Goal: Information Seeking & Learning: Learn about a topic

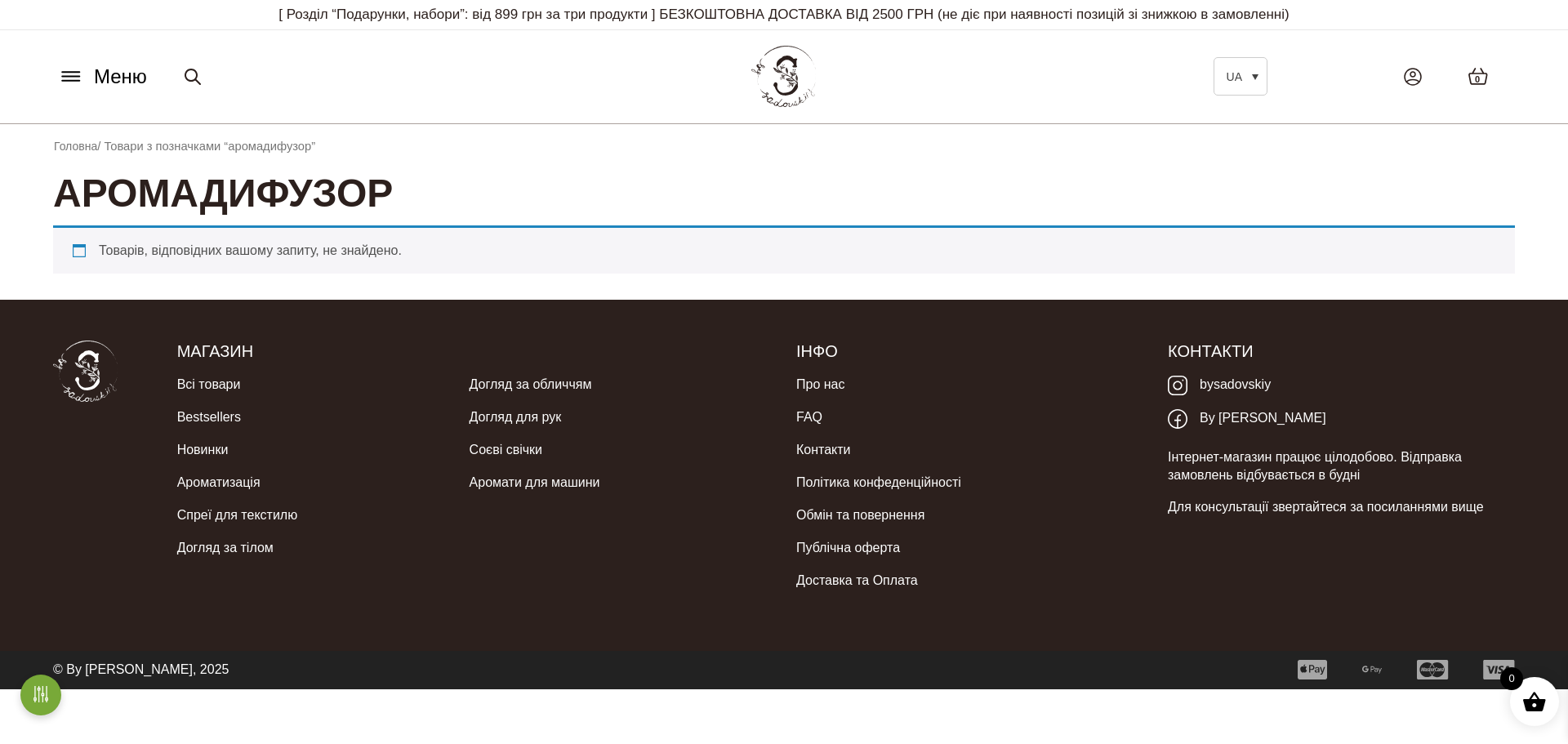
click at [104, 81] on span "Меню" at bounding box center [121, 76] width 53 height 29
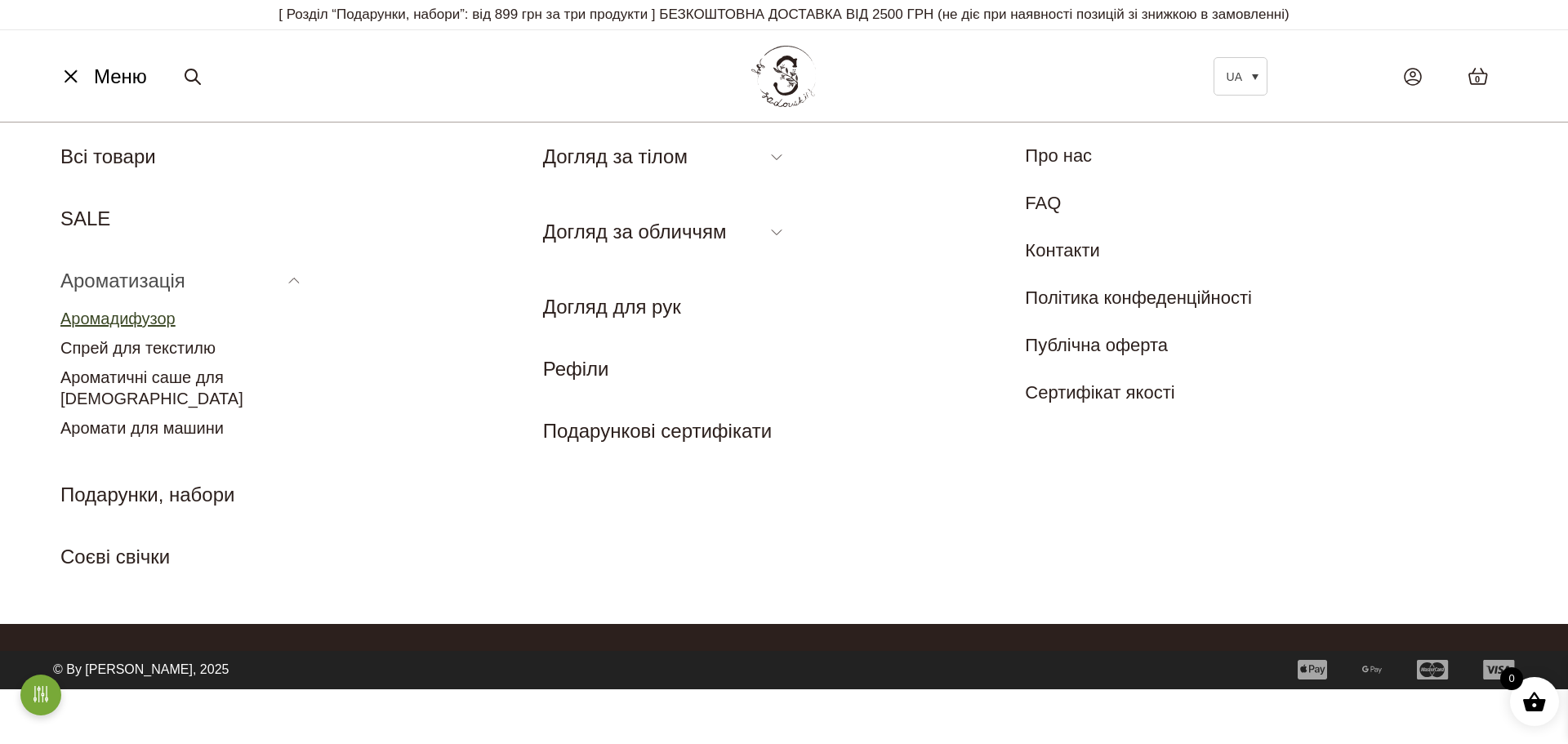
click at [139, 320] on link "Аромадифузор" at bounding box center [118, 318] width 115 height 18
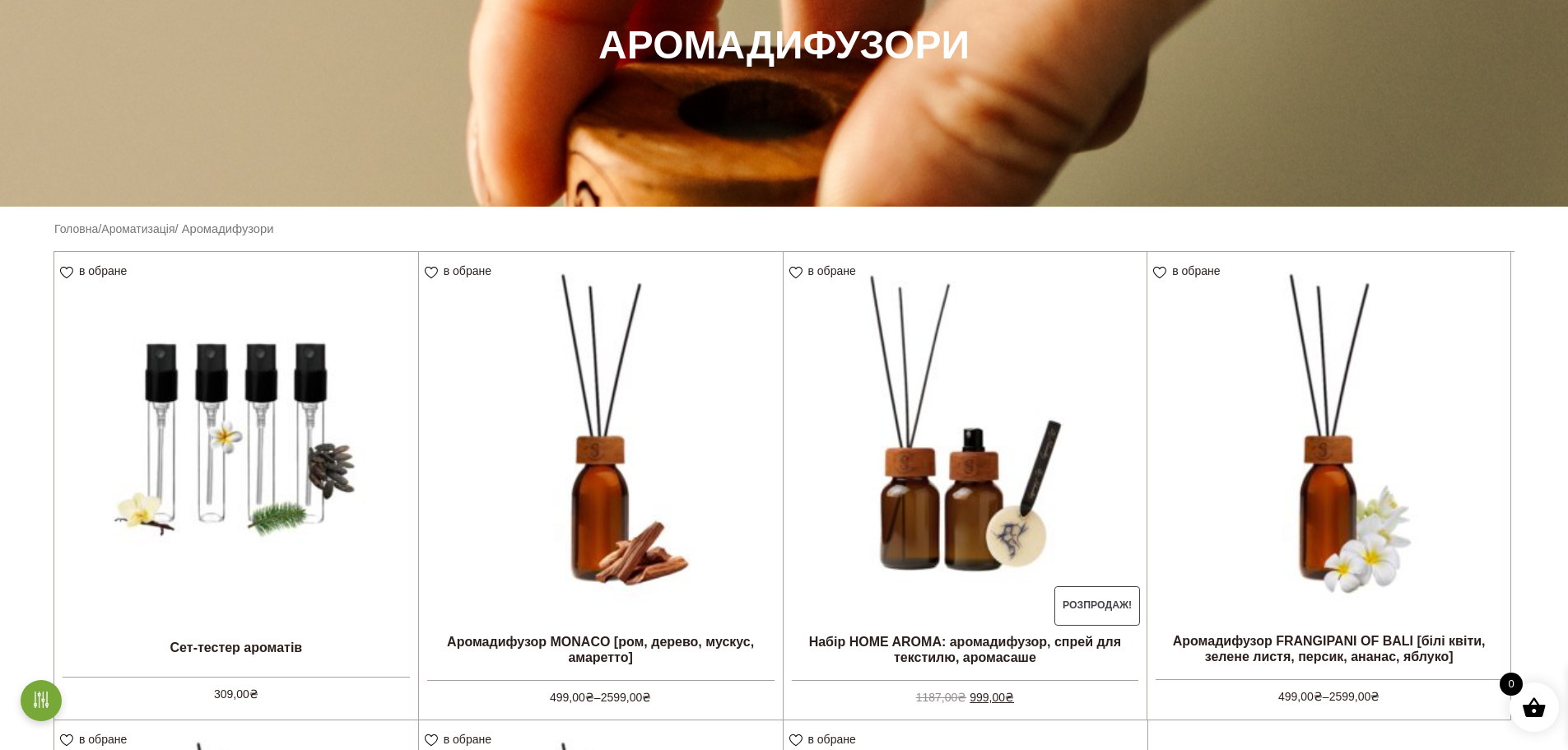
scroll to position [494, 0]
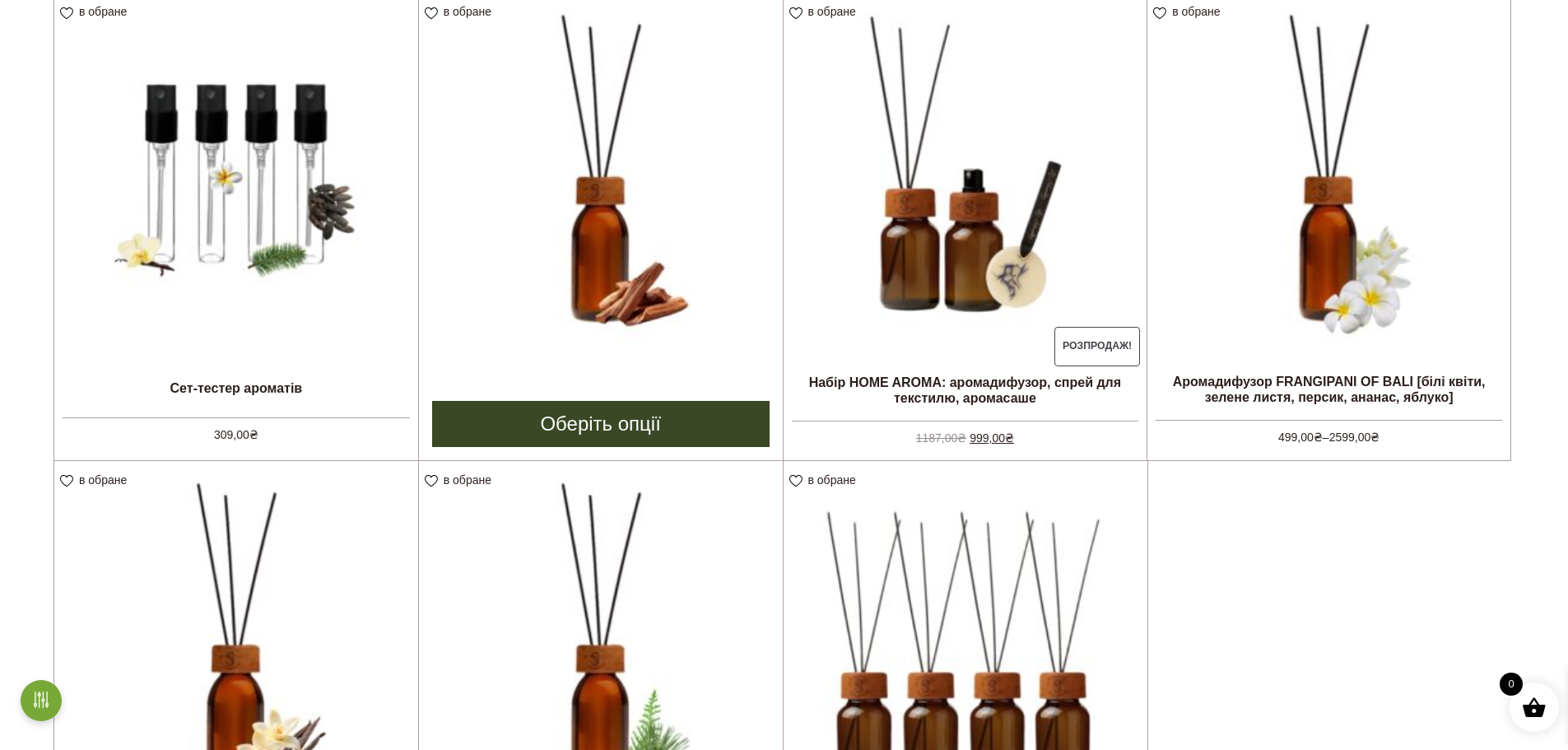
click at [610, 308] on img at bounding box center [600, 174] width 364 height 364
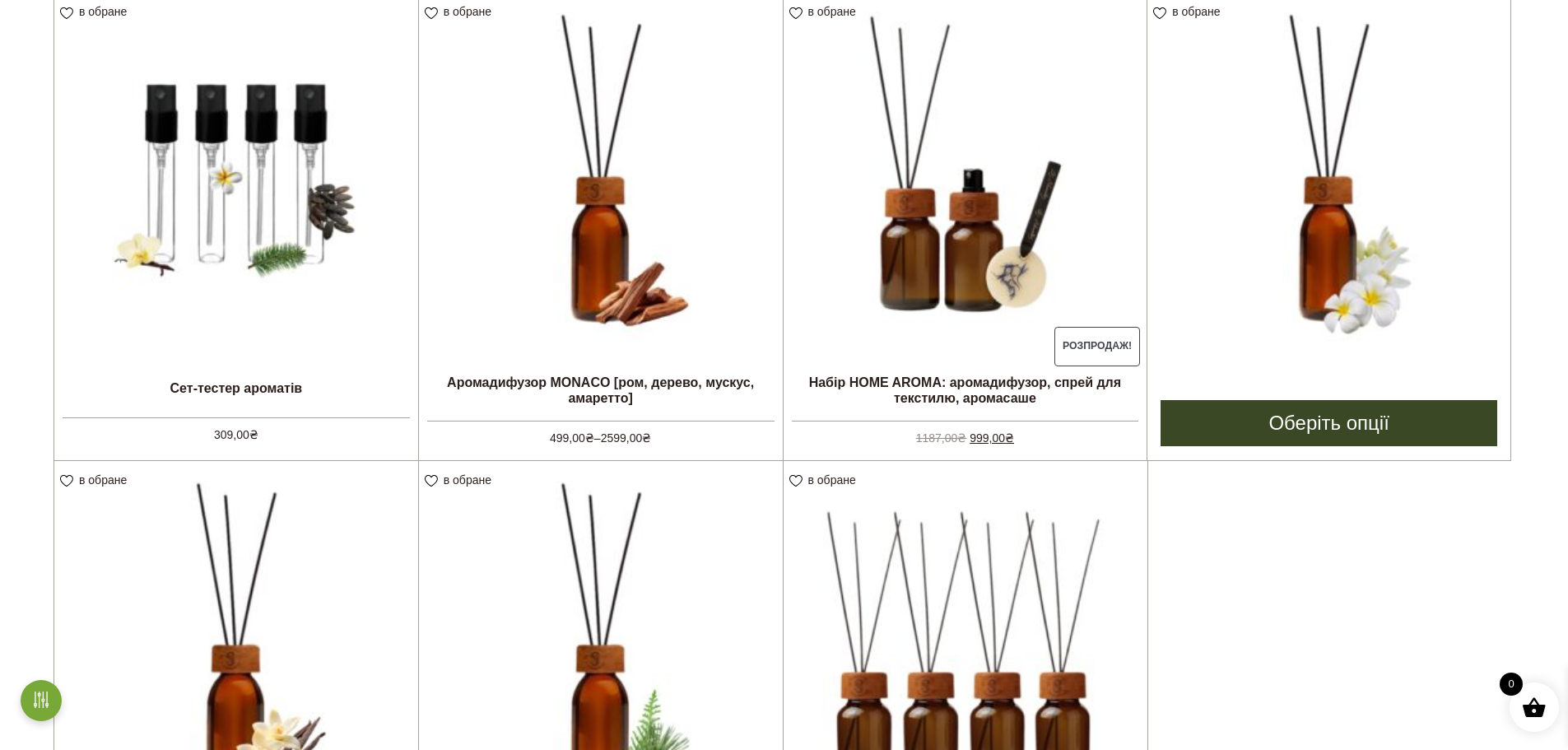
click at [1363, 247] on img at bounding box center [1329, 174] width 363 height 363
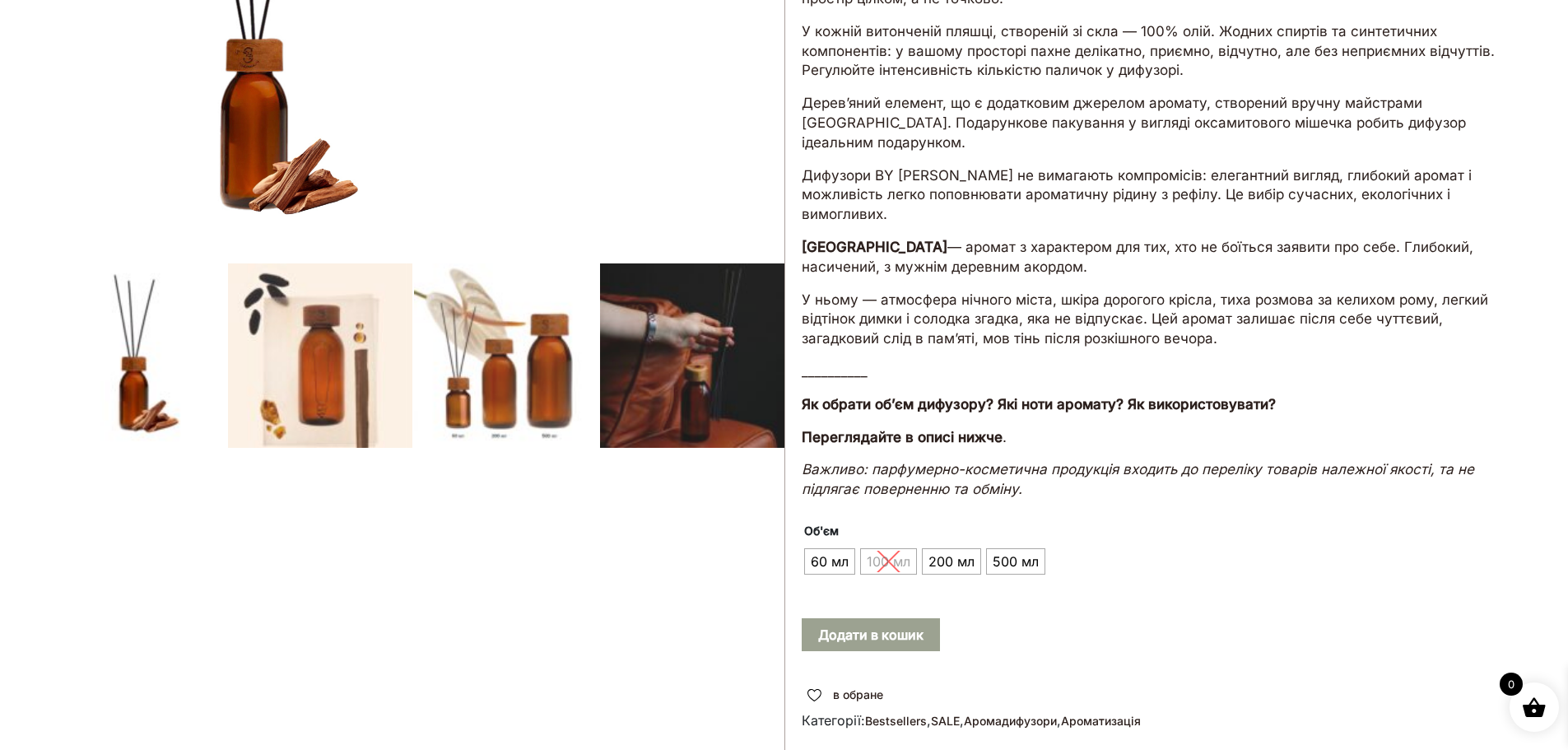
scroll to position [412, 0]
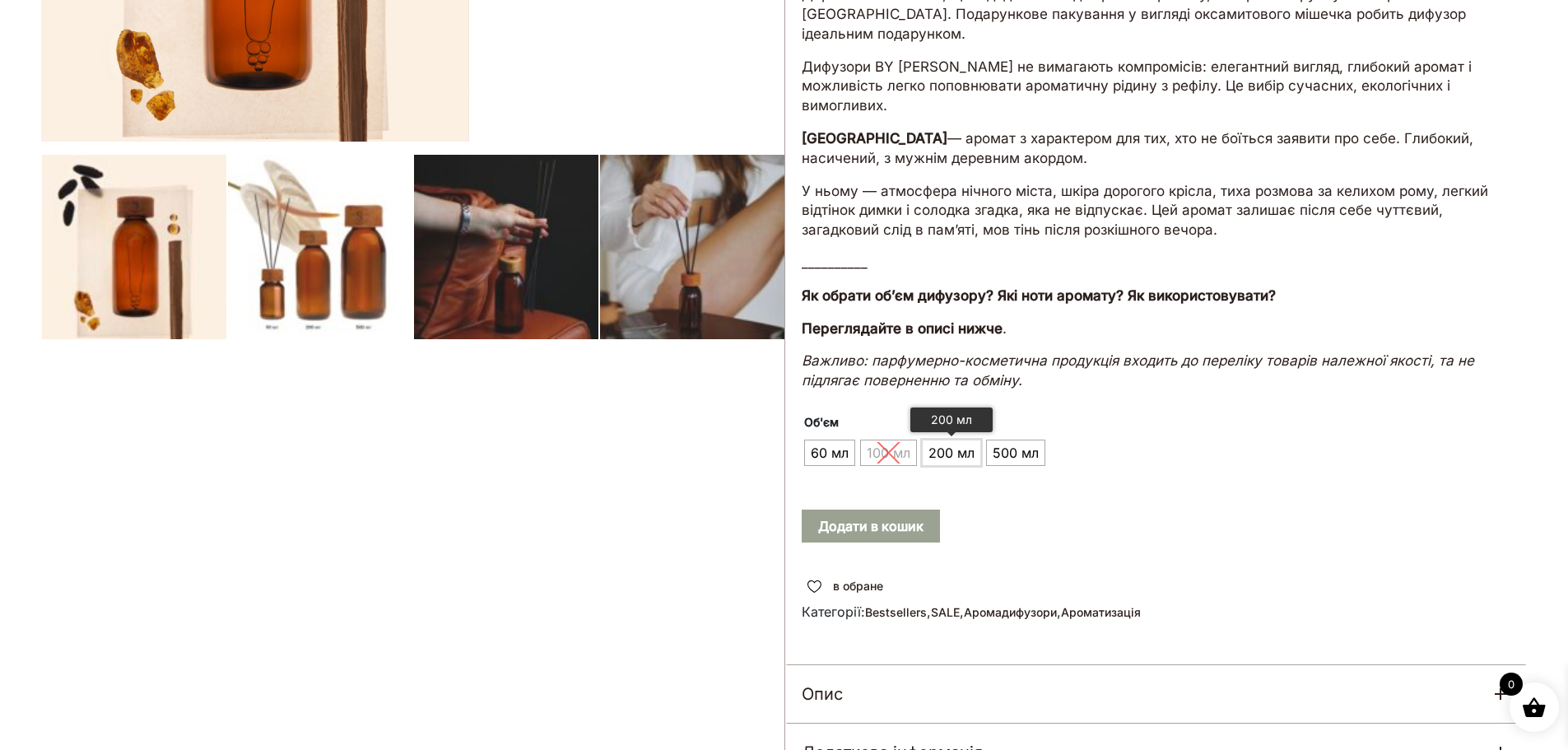
click at [947, 454] on span "200 мл" at bounding box center [952, 452] width 55 height 26
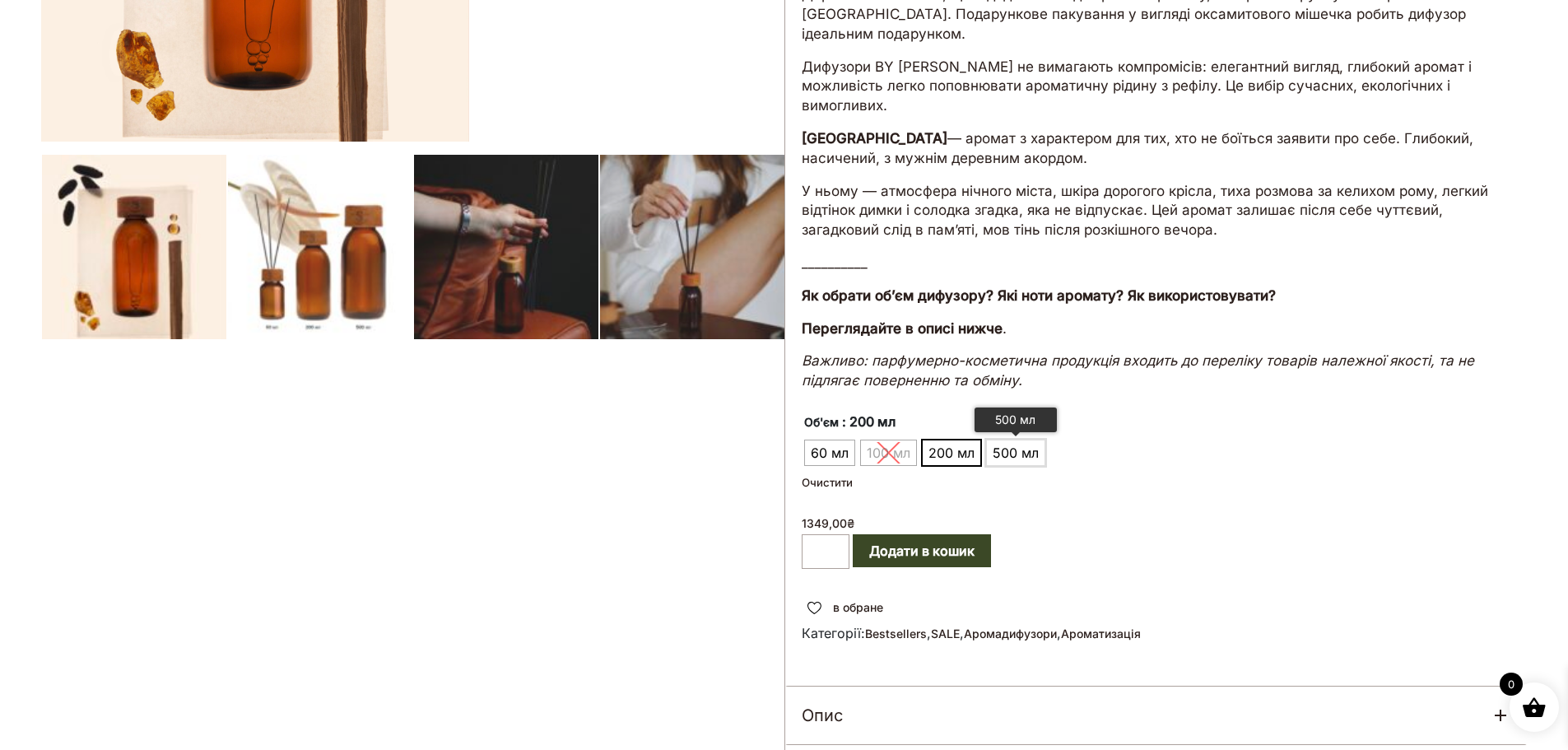
click at [1013, 452] on span "500 мл" at bounding box center [1015, 452] width 55 height 26
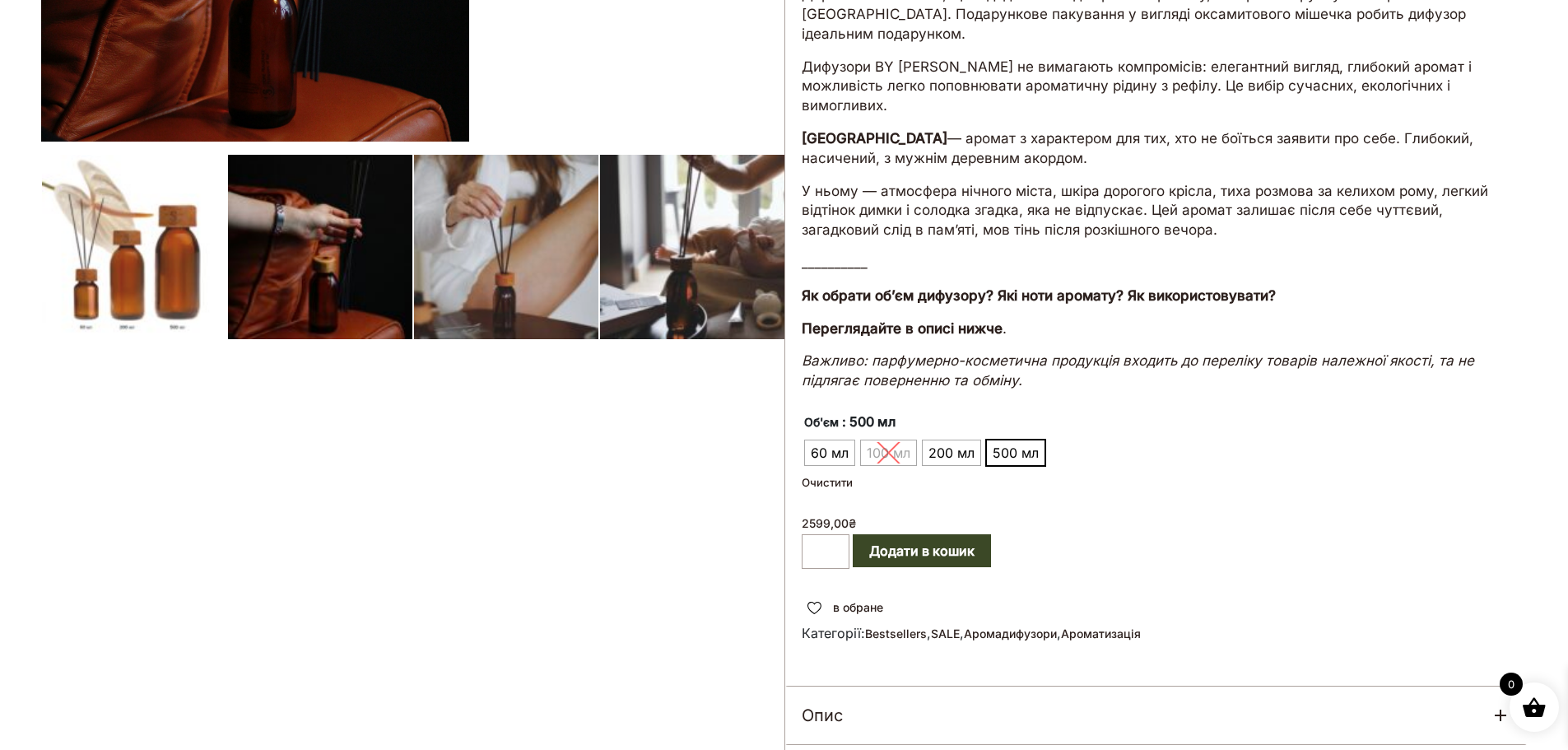
click at [197, 257] on div at bounding box center [413, 287] width 743 height 1149
click at [147, 274] on div at bounding box center [413, 287] width 743 height 1149
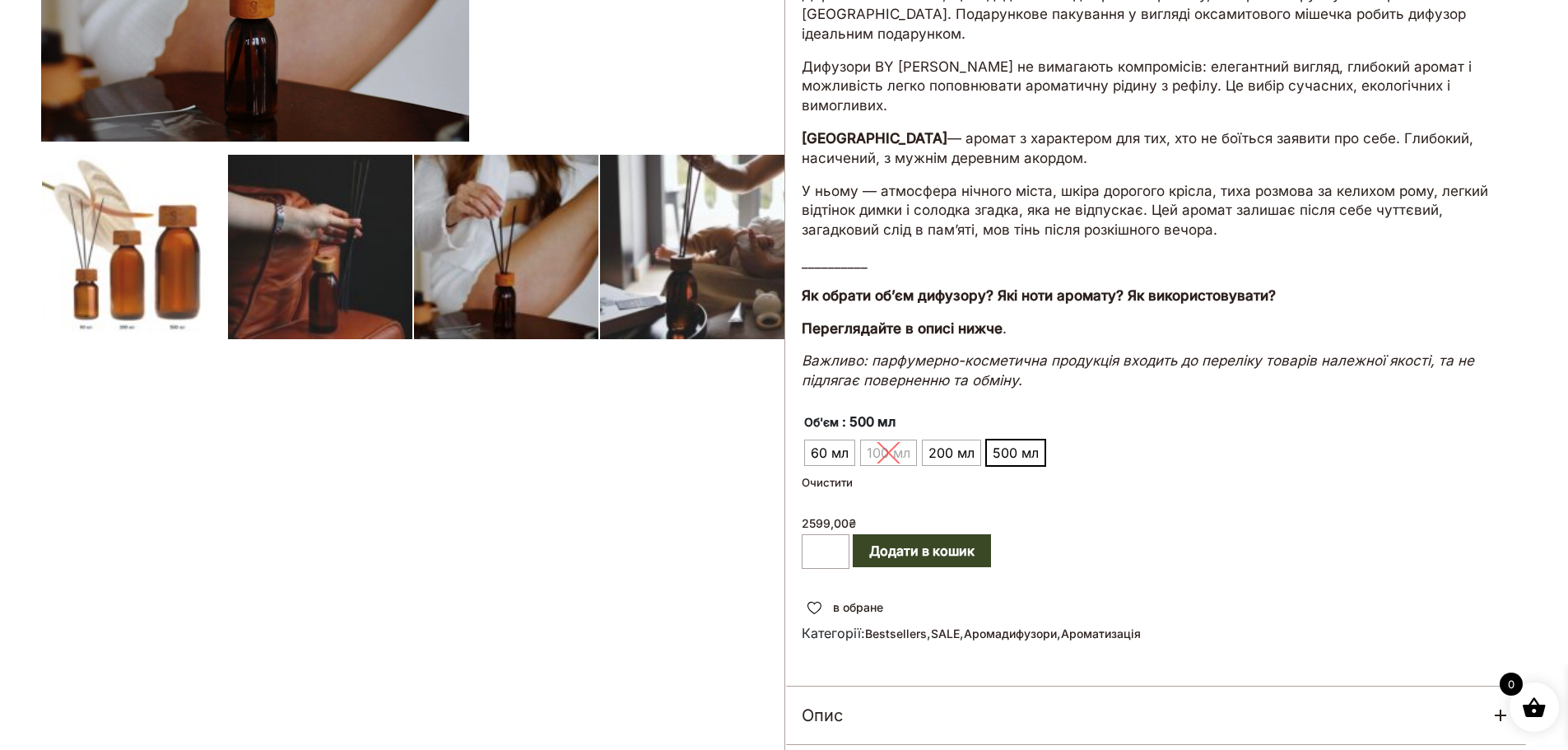
click at [147, 274] on div at bounding box center [413, 287] width 743 height 1149
click at [330, 265] on div at bounding box center [413, 287] width 743 height 1149
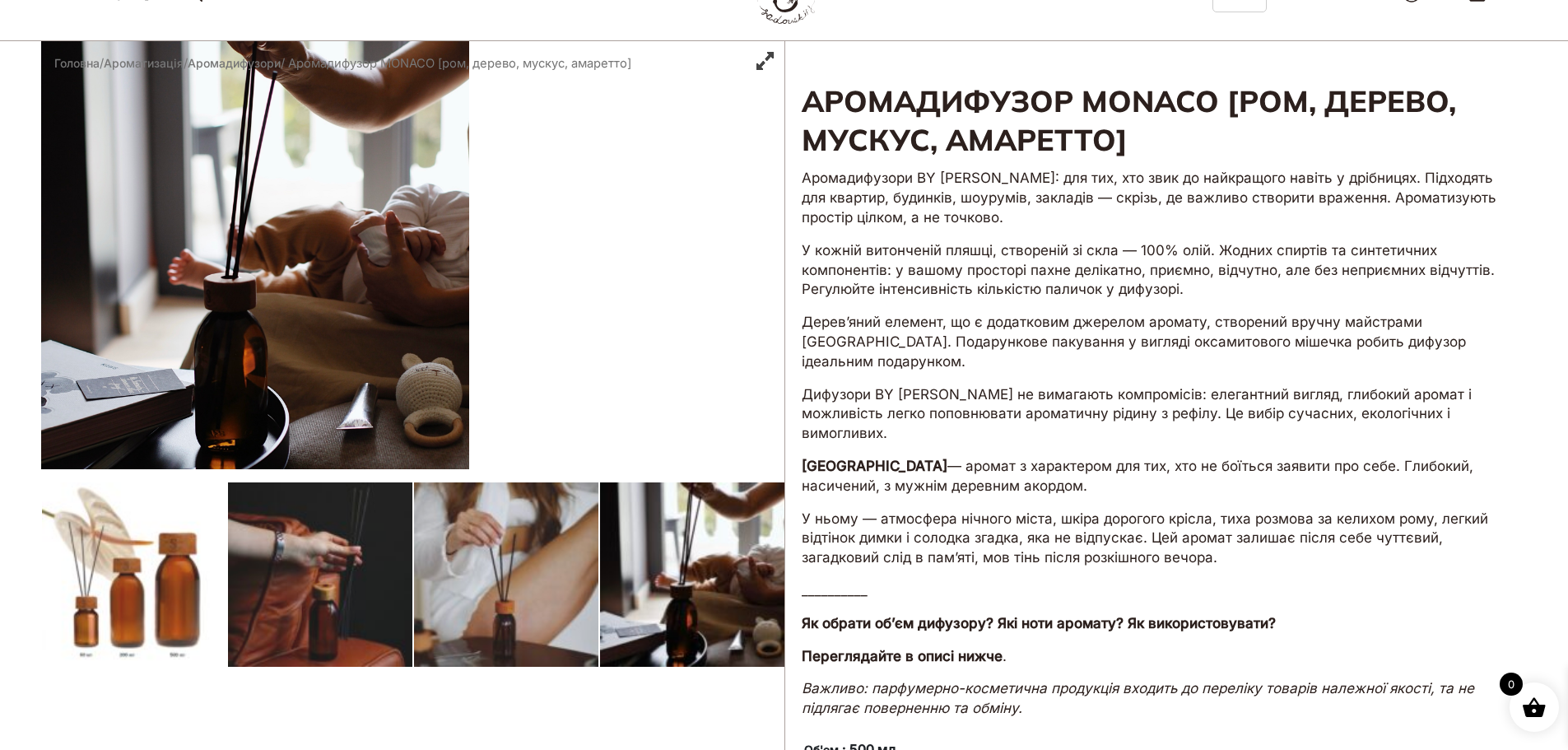
scroll to position [0, 0]
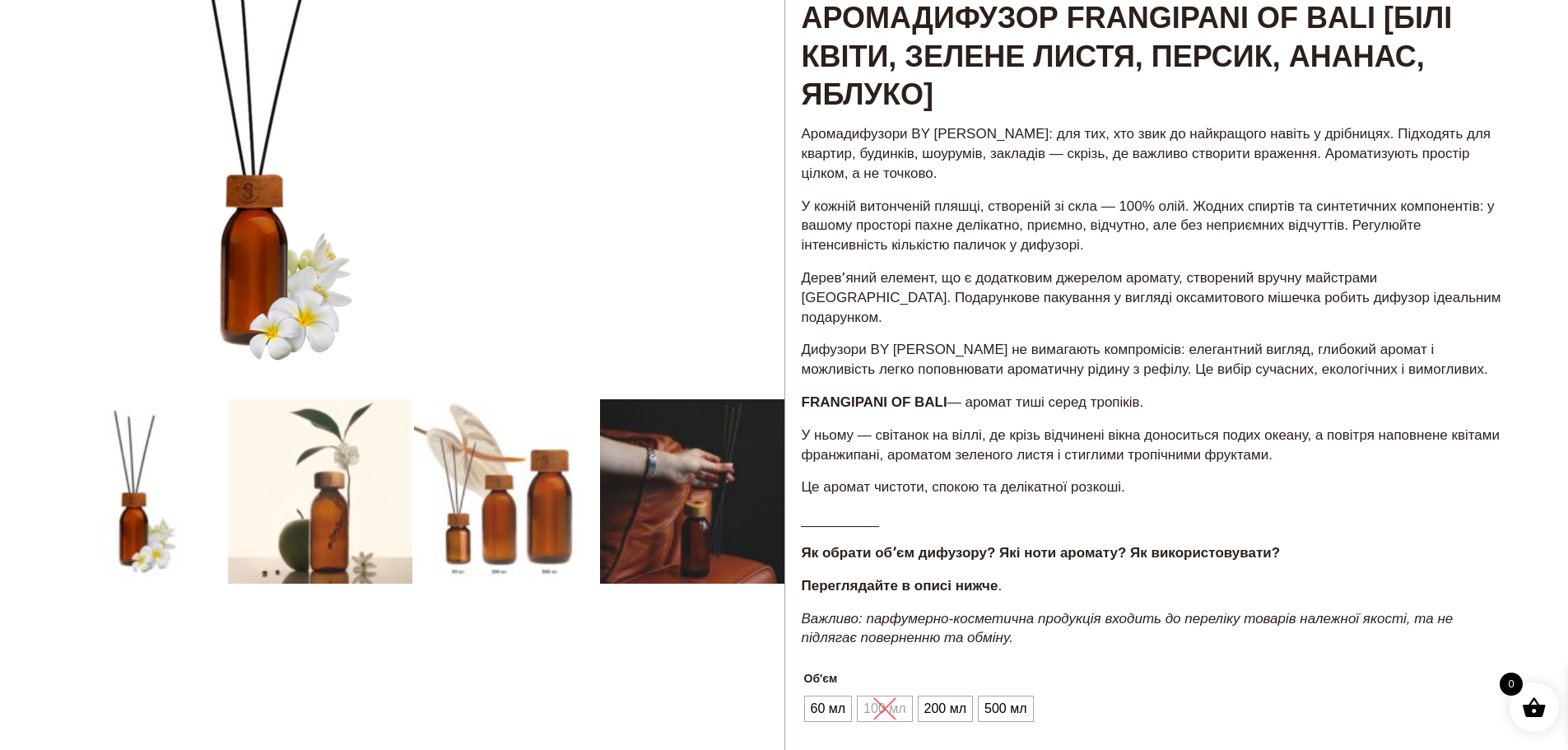
scroll to position [329, 0]
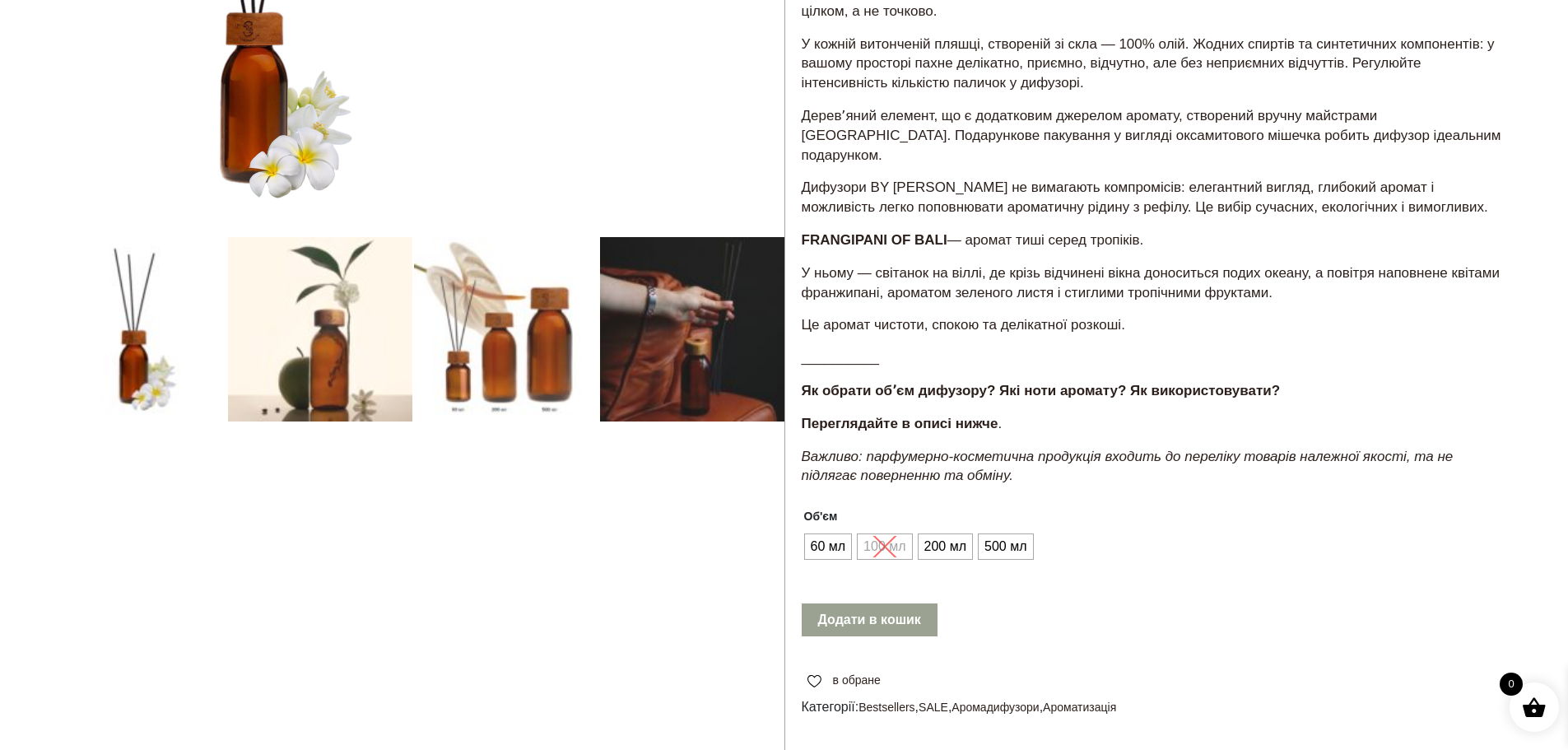
click at [536, 337] on div at bounding box center [413, 367] width 743 height 1141
click at [537, 338] on div at bounding box center [413, 367] width 743 height 1141
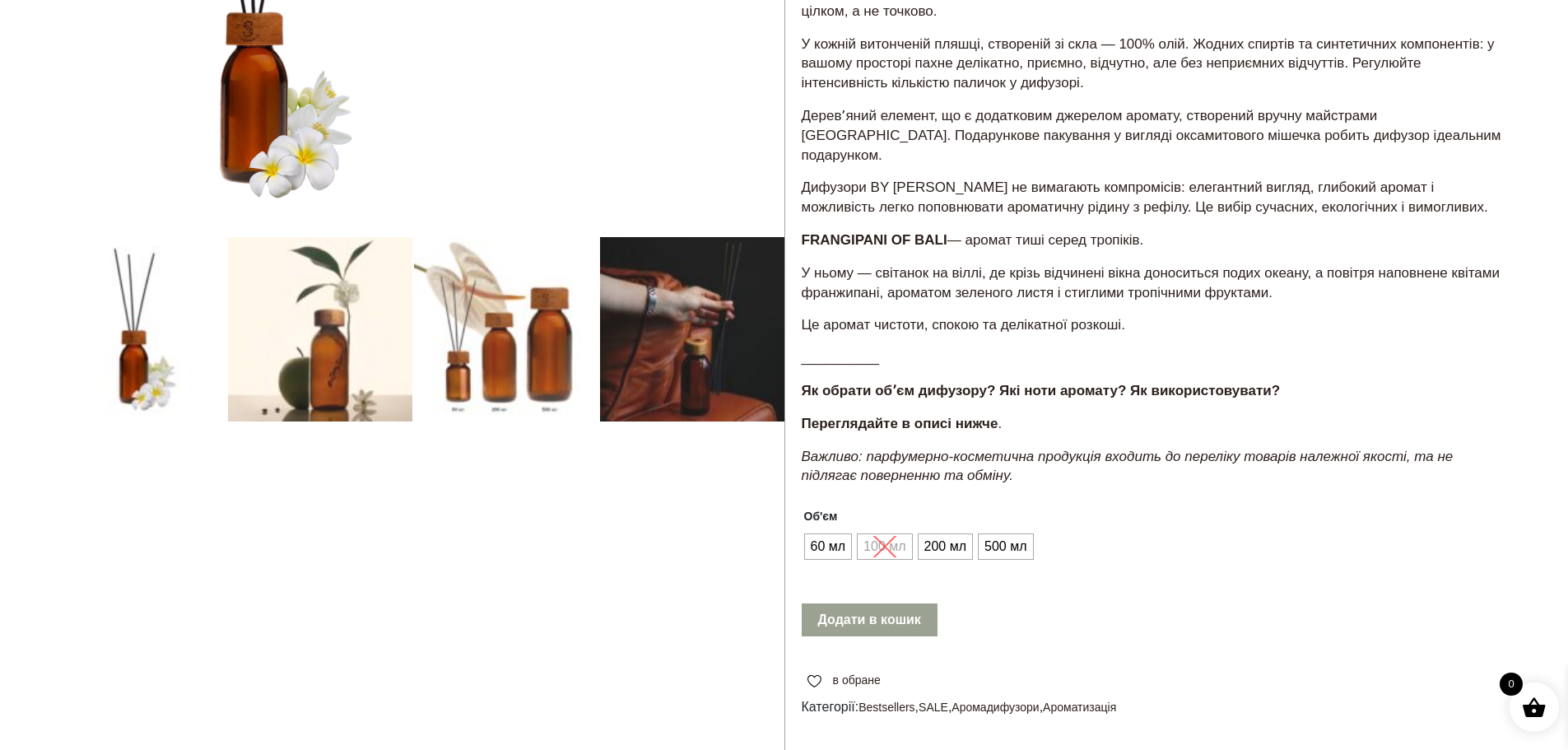
drag, startPoint x: 536, startPoint y: 338, endPoint x: 512, endPoint y: 327, distance: 26.4
click at [530, 335] on div at bounding box center [413, 367] width 743 height 1141
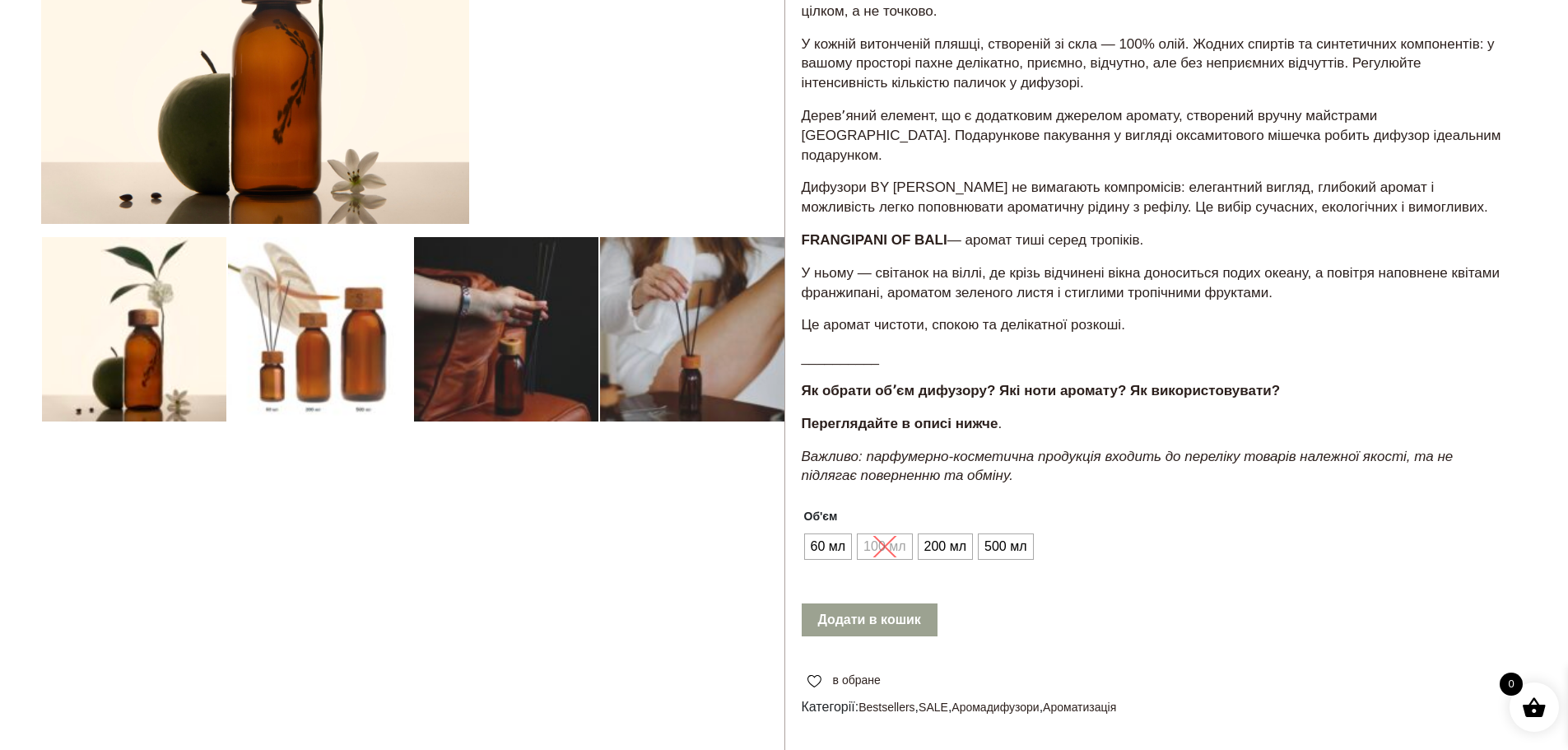
click at [511, 327] on div at bounding box center [413, 367] width 743 height 1141
click at [725, 328] on div at bounding box center [413, 367] width 743 height 1141
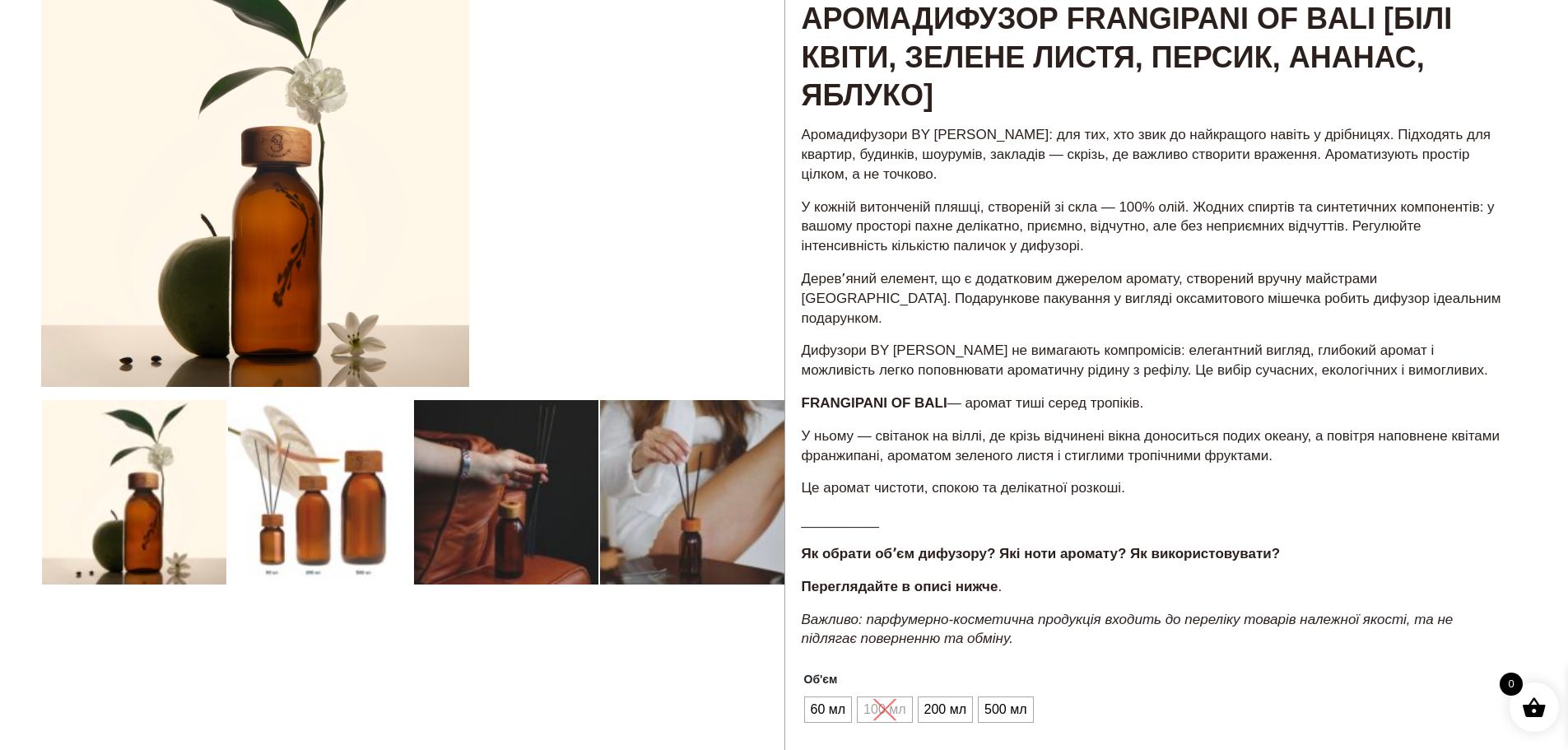
scroll to position [0, 0]
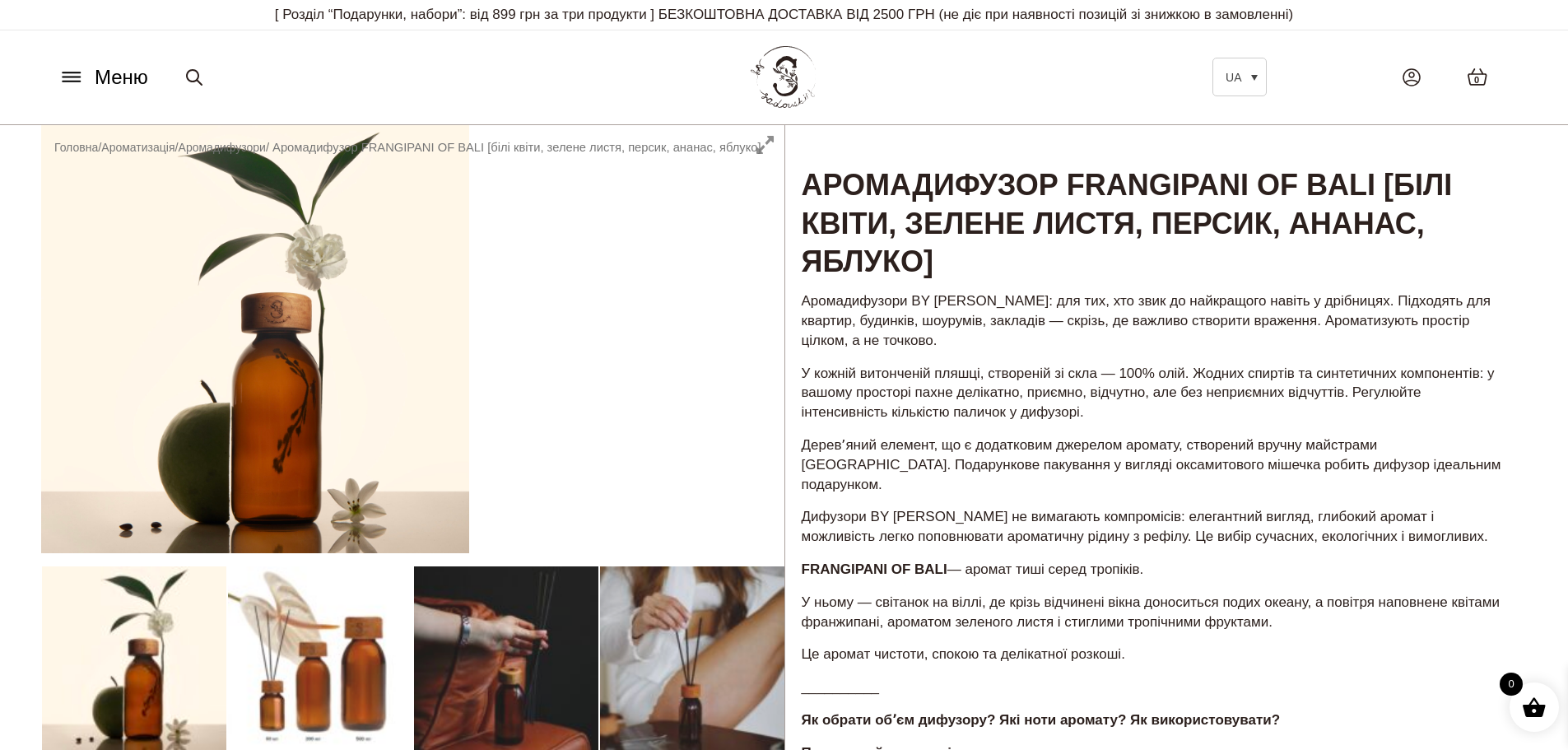
click at [330, 634] on div at bounding box center [413, 695] width 743 height 1141
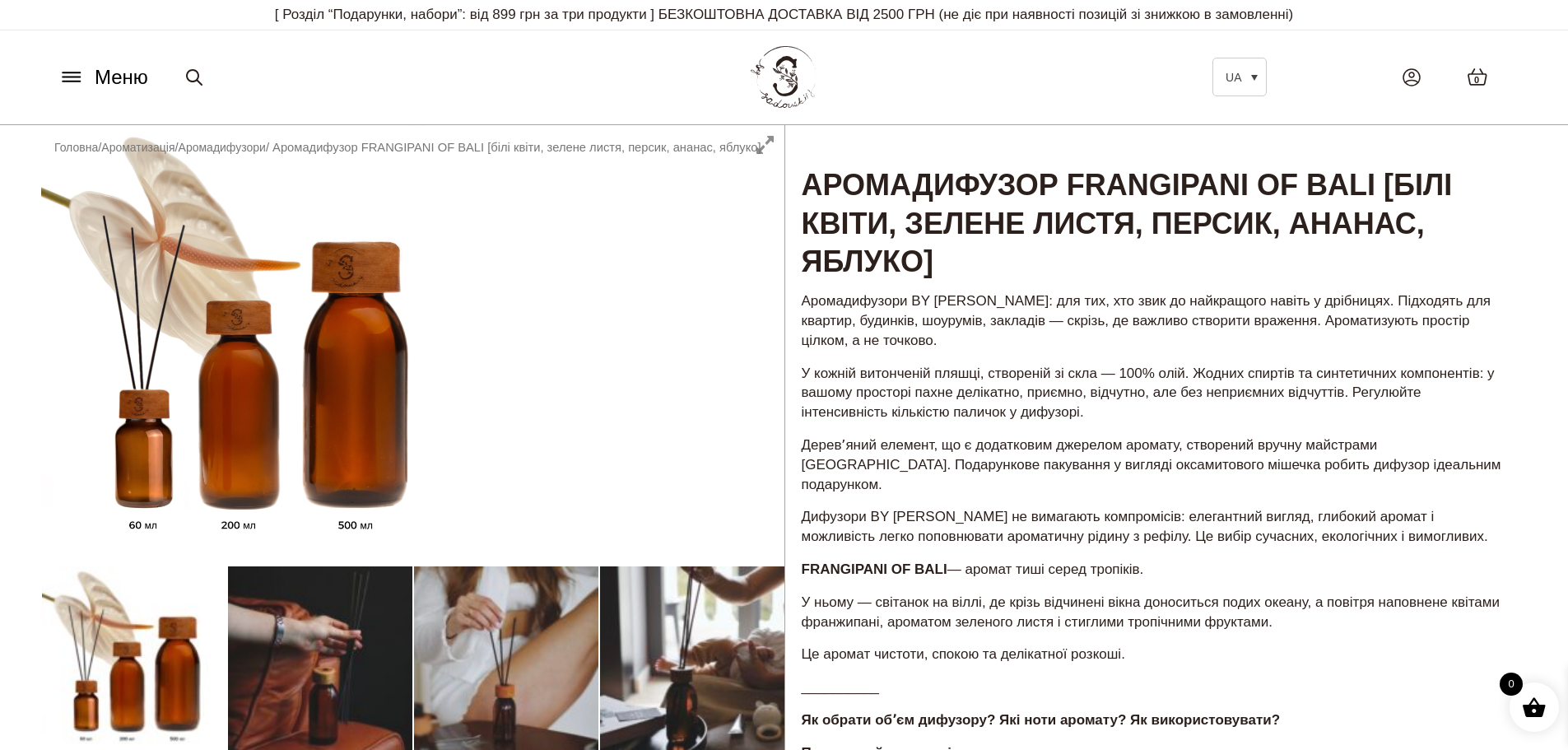
click at [301, 649] on div at bounding box center [413, 695] width 743 height 1141
click at [298, 650] on div at bounding box center [413, 695] width 743 height 1141
click at [1052, 507] on p "Дифузори BY SADOVSKIY не вимагають компромісів: елегантний вигляд, глибокий аро…" at bounding box center [1156, 527] width 709 height 39
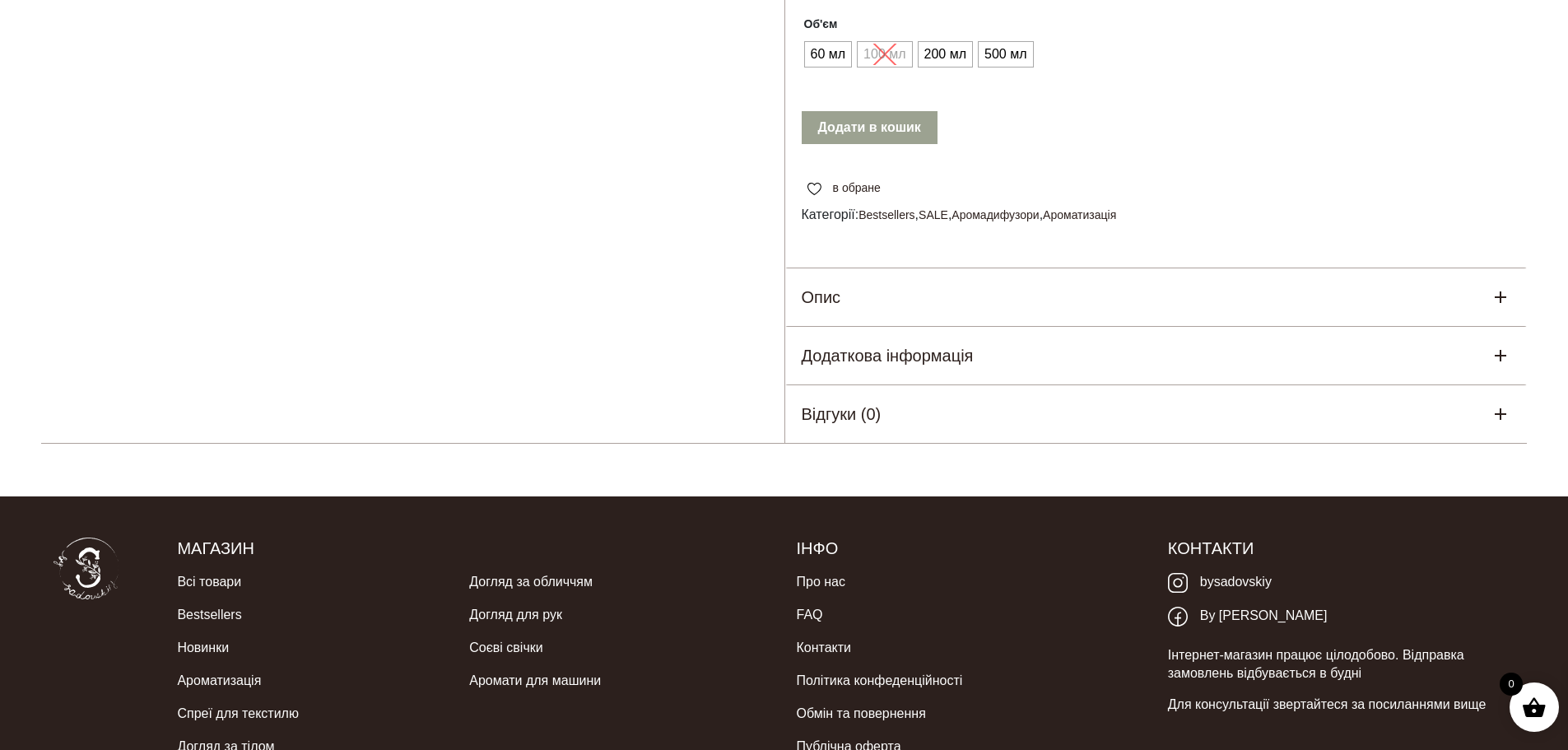
scroll to position [823, 0]
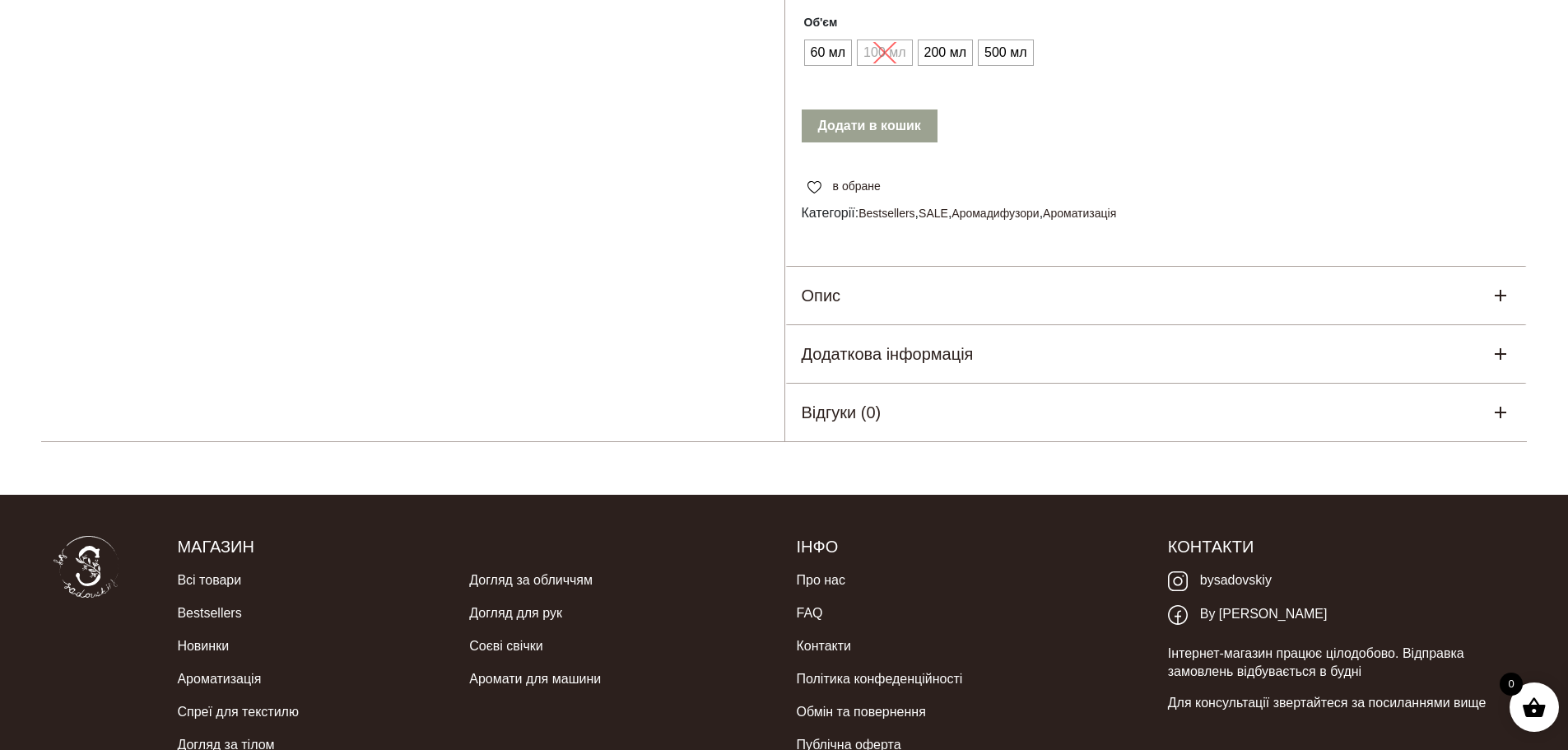
click at [987, 291] on div "Опис" at bounding box center [1156, 295] width 742 height 57
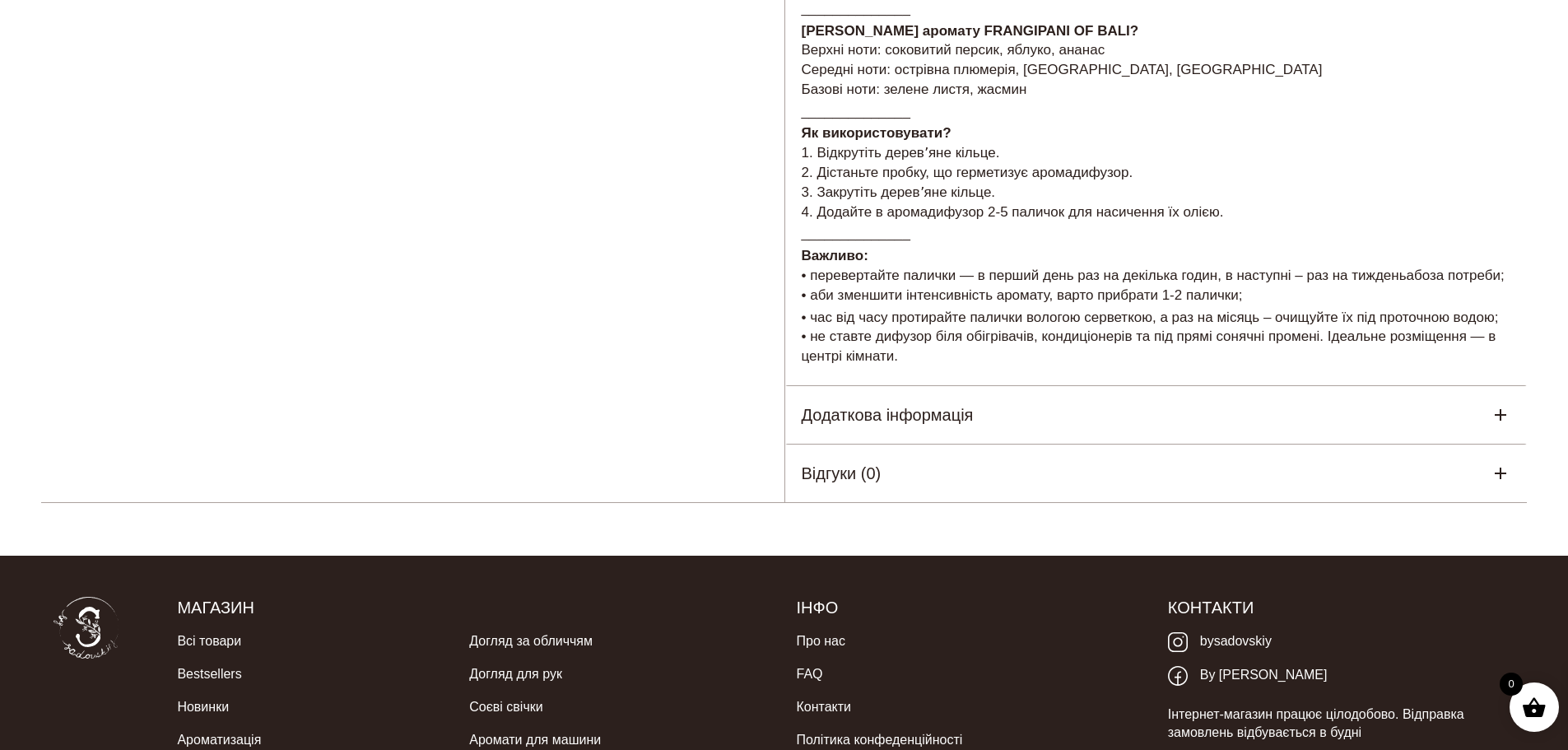
scroll to position [1153, 0]
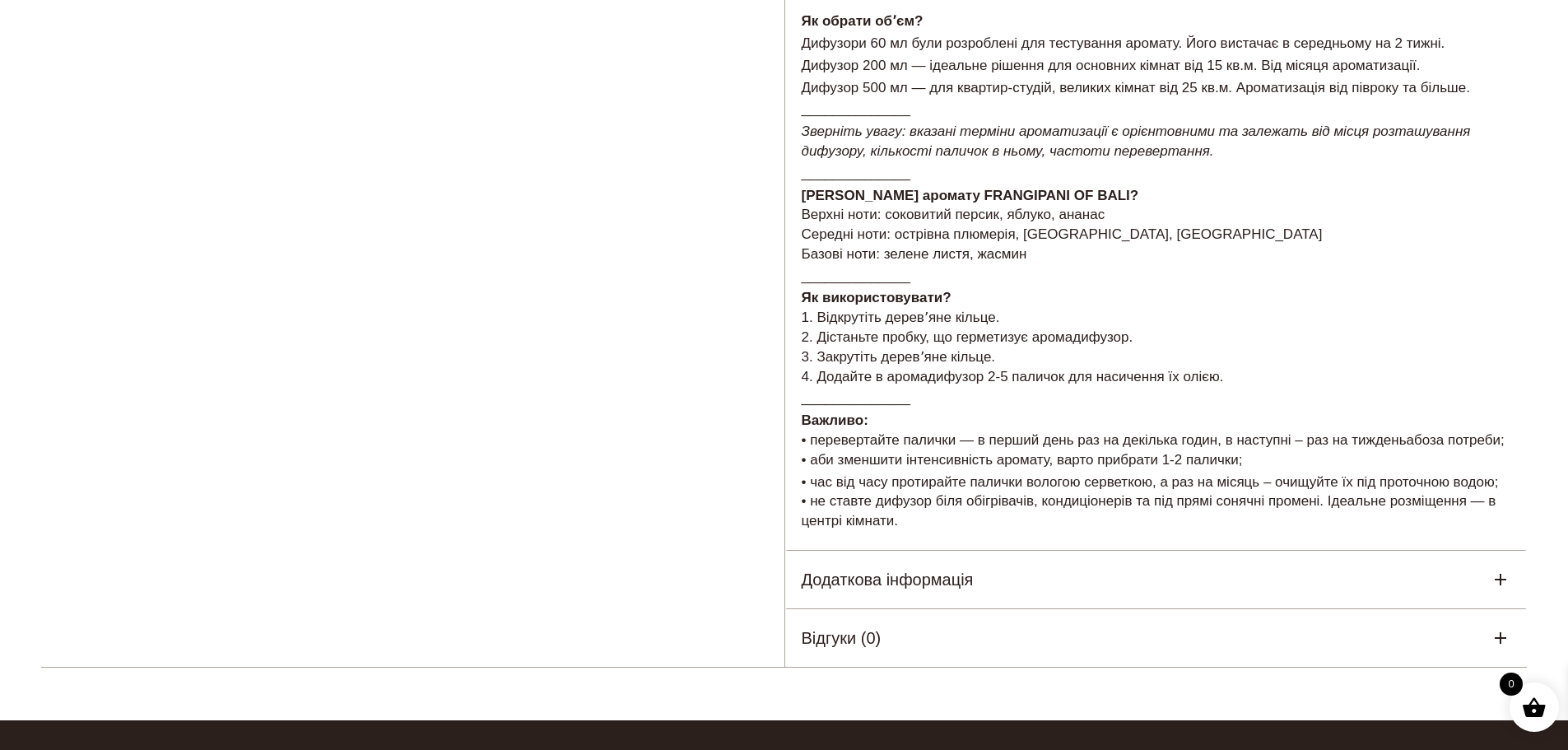
click at [854, 226] on span "Середні ноти: острівна плюмерія, гвоздика, гарденія" at bounding box center [1061, 234] width 521 height 16
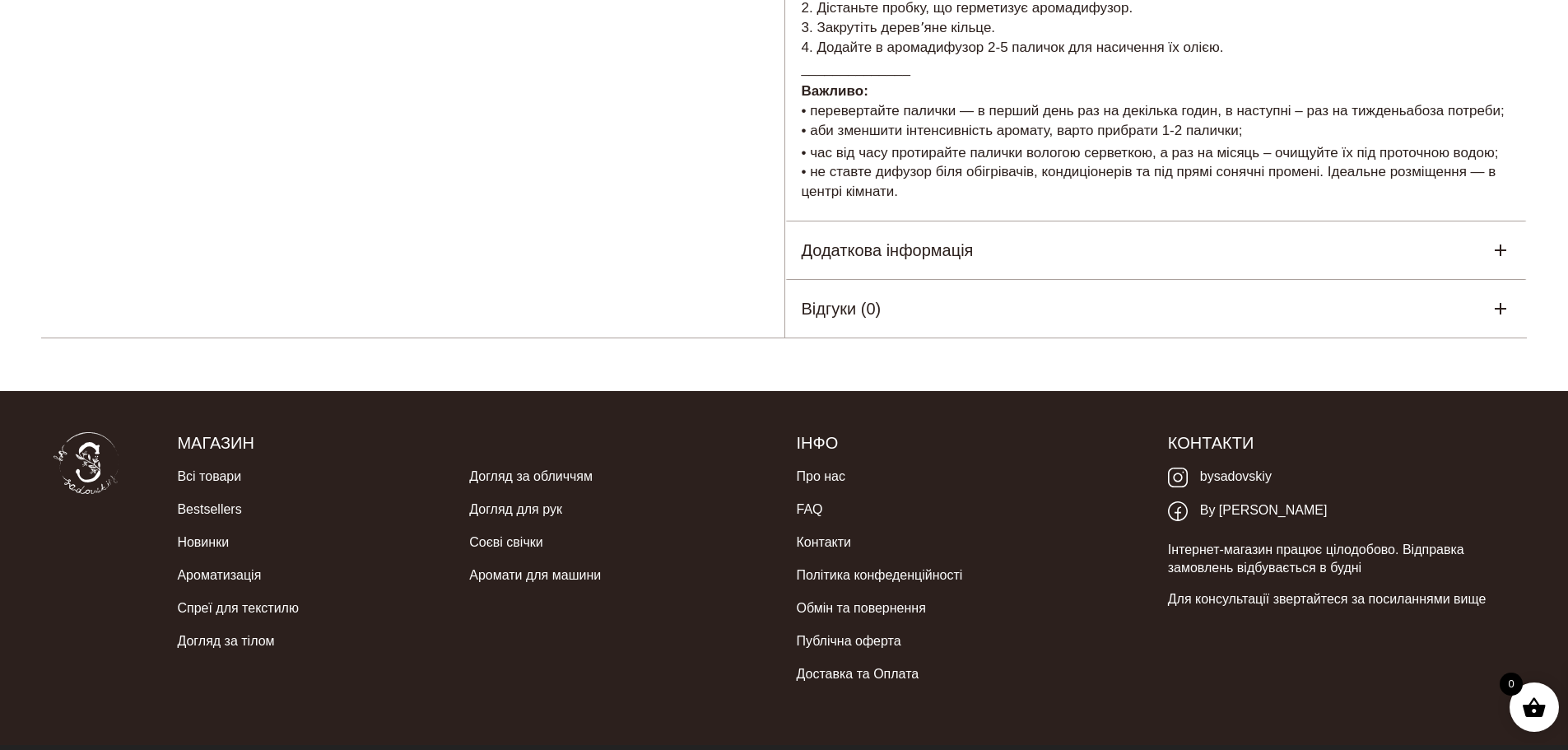
click at [911, 265] on div "Додаткова інформація" at bounding box center [1156, 250] width 742 height 57
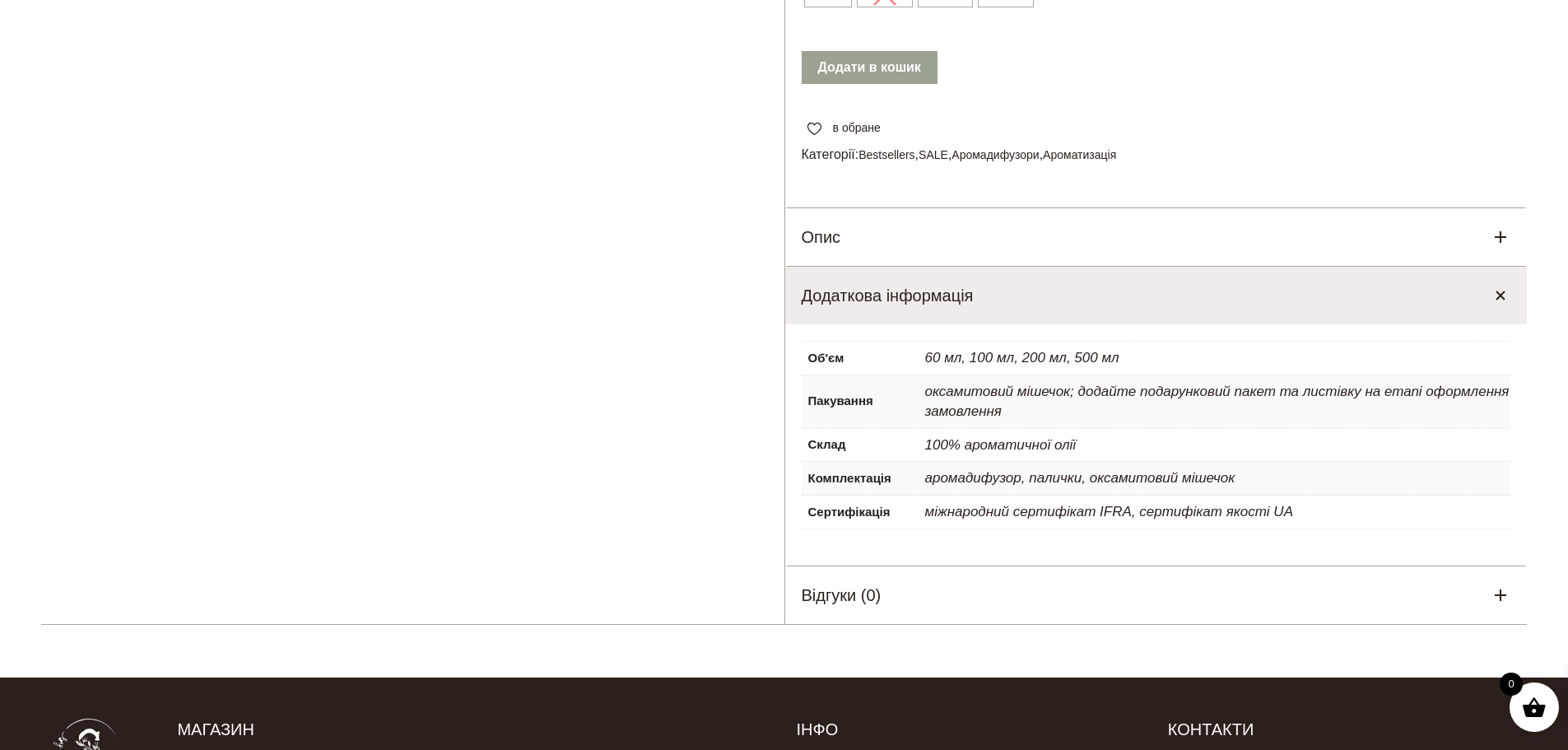
scroll to position [853, 0]
